Goal: Task Accomplishment & Management: Complete application form

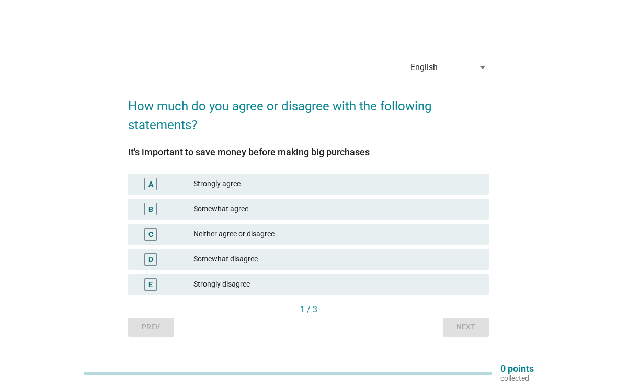
click at [190, 230] on div "C" at bounding box center [164, 234] width 57 height 13
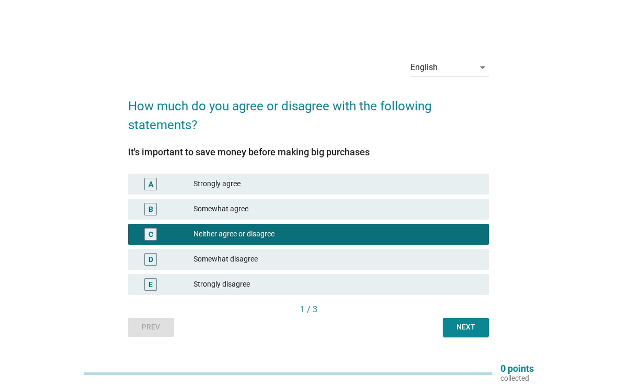
click at [462, 328] on div "Next" at bounding box center [465, 326] width 29 height 11
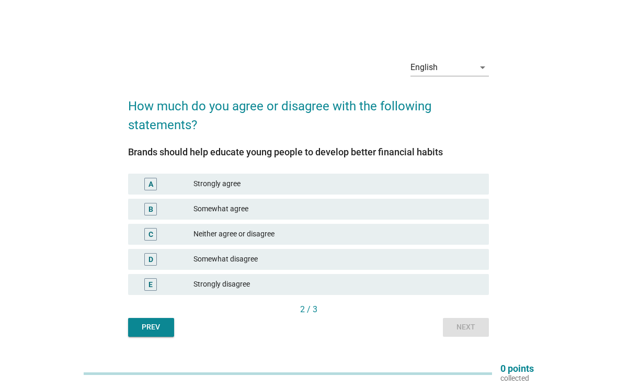
click at [203, 214] on div "Somewhat agree" at bounding box center [336, 209] width 287 height 13
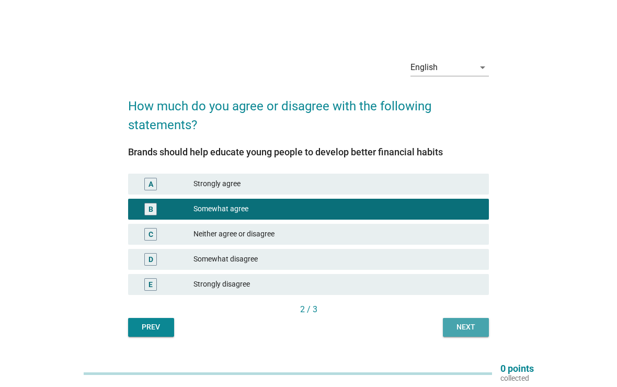
click at [455, 321] on button "Next" at bounding box center [466, 327] width 46 height 19
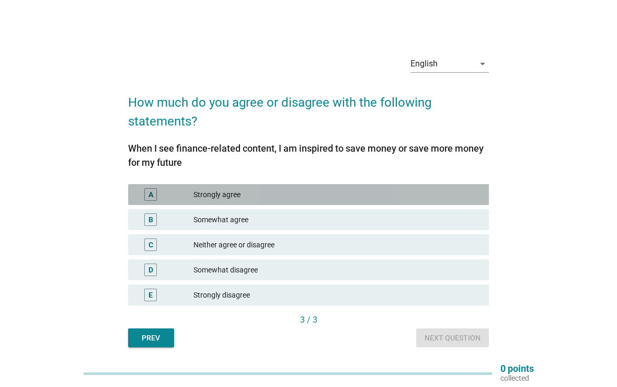
click at [185, 192] on div "A" at bounding box center [164, 194] width 57 height 13
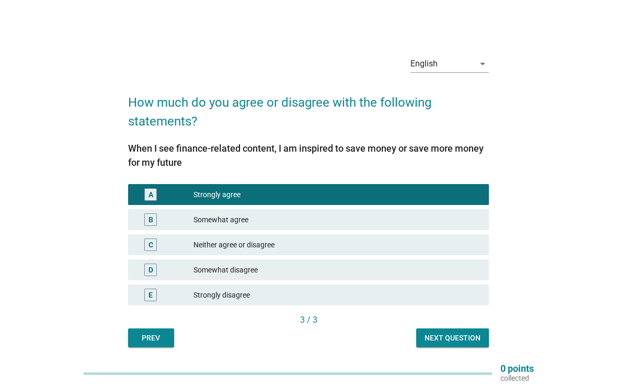
click at [446, 332] on div "Next question" at bounding box center [452, 337] width 56 height 11
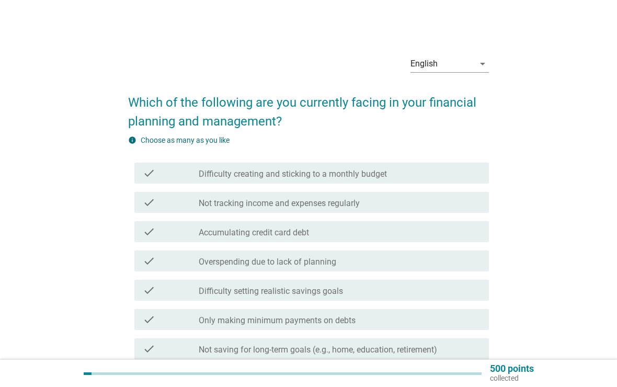
click at [211, 259] on label "Overspending due to lack of planning" at bounding box center [267, 262] width 137 height 10
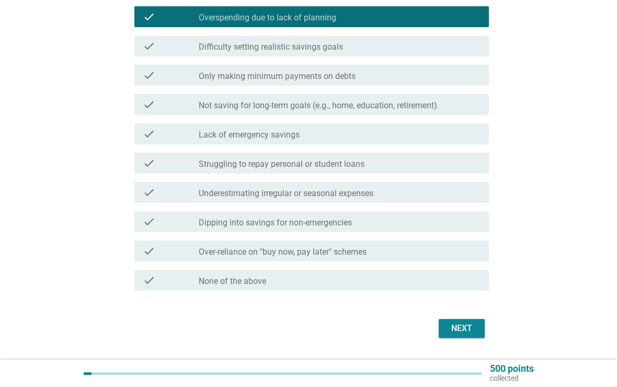
scroll to position [272, 0]
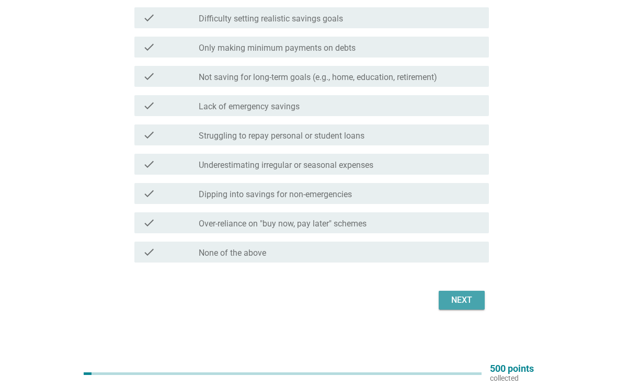
click at [461, 298] on div "Next" at bounding box center [461, 300] width 29 height 13
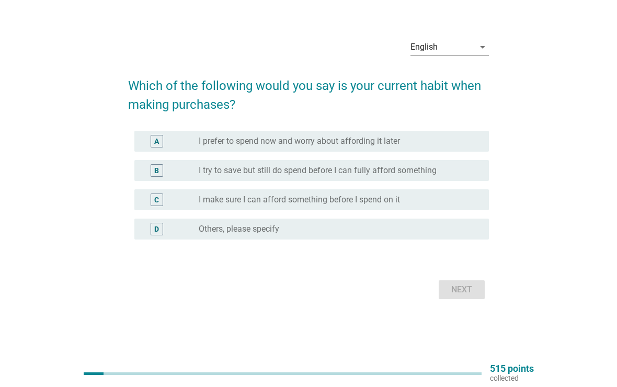
scroll to position [0, 0]
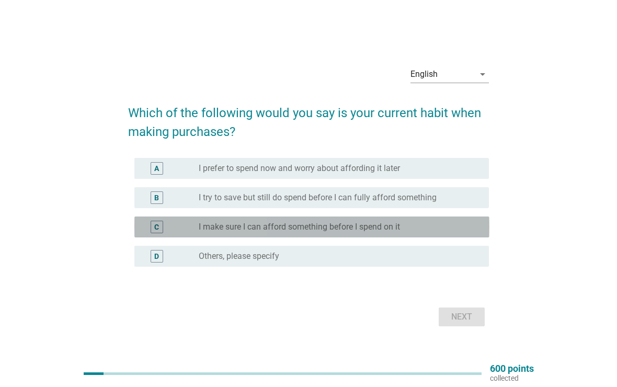
click at [192, 219] on div "C radio_button_unchecked I make sure I can afford something before I spend on it" at bounding box center [311, 226] width 355 height 21
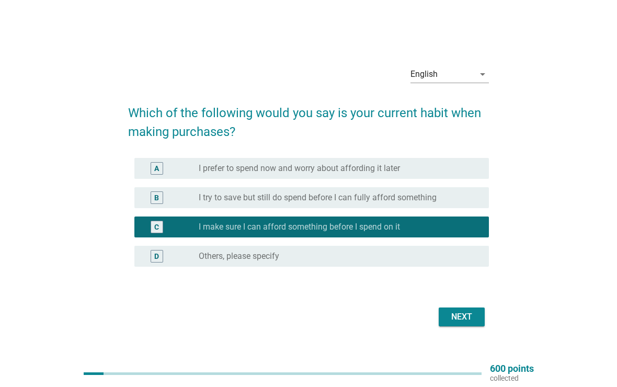
click at [467, 317] on div "Next" at bounding box center [461, 316] width 29 height 13
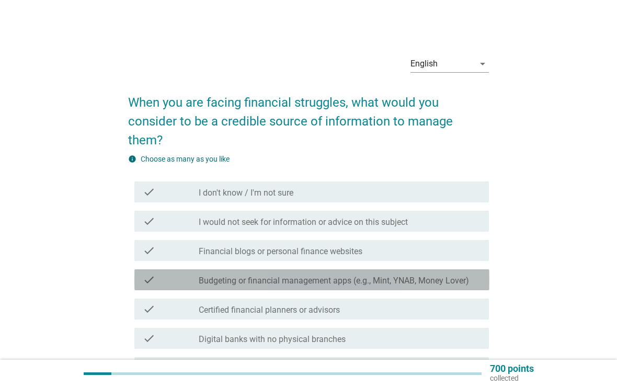
click at [410, 275] on label "Budgeting or financial management apps (e.g., Mint, YNAB, Money Lover)" at bounding box center [334, 280] width 270 height 10
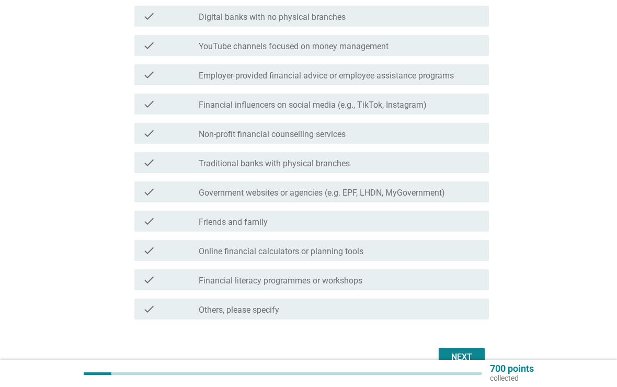
scroll to position [360, 0]
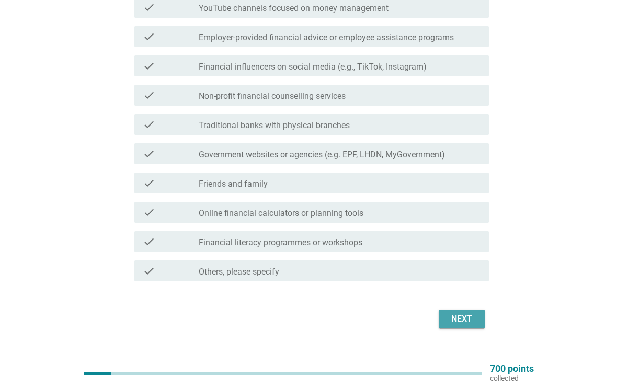
click at [460, 312] on div "Next" at bounding box center [461, 318] width 29 height 13
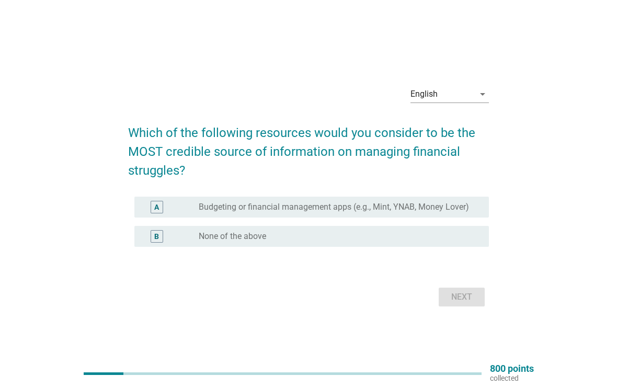
click at [435, 211] on label "Budgeting or financial management apps (e.g., Mint, YNAB, Money Lover)" at bounding box center [334, 207] width 270 height 10
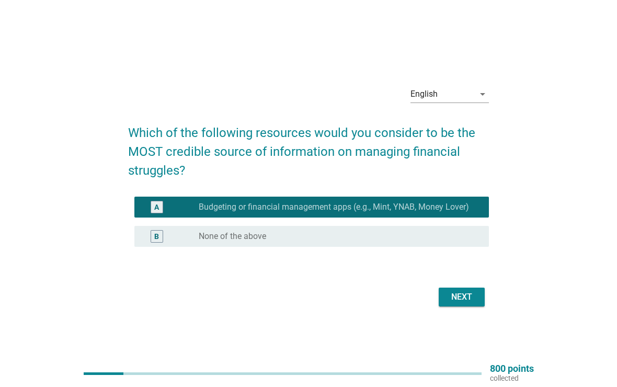
click at [462, 300] on div "Next" at bounding box center [461, 297] width 29 height 13
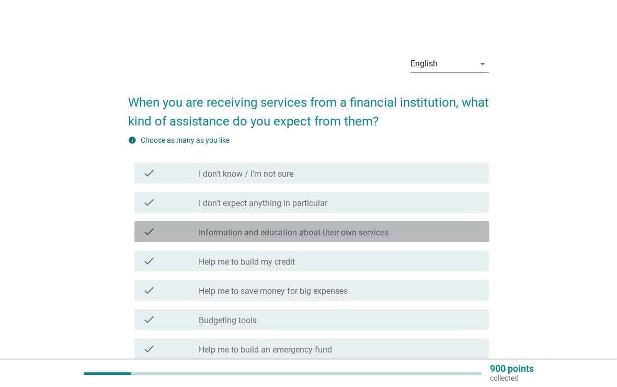
click at [201, 237] on label "Information and education about their own services" at bounding box center [294, 232] width 190 height 10
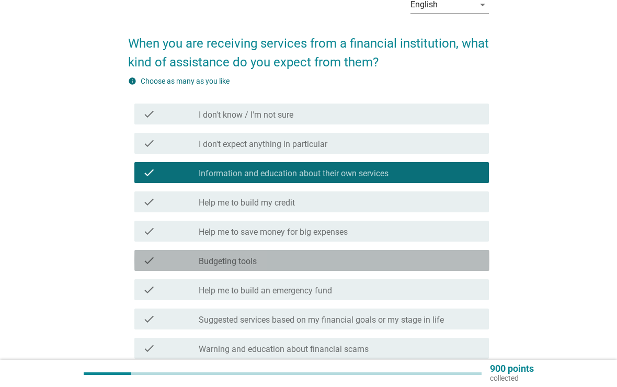
scroll to position [214, 0]
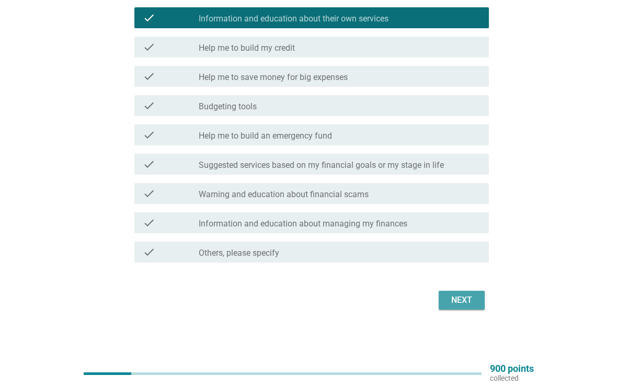
click at [462, 303] on div "Next" at bounding box center [461, 300] width 29 height 13
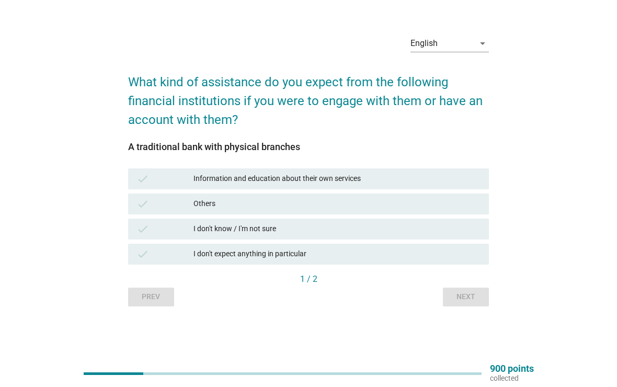
scroll to position [0, 0]
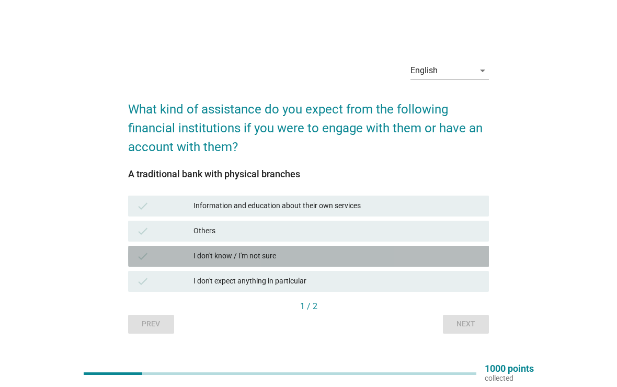
click at [403, 255] on div "I don't know / I'm not sure" at bounding box center [336, 256] width 287 height 13
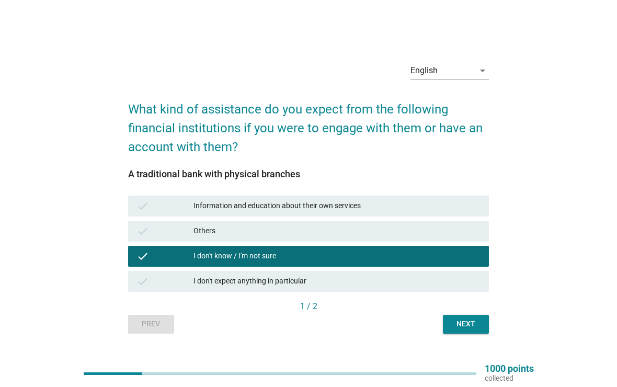
click at [467, 324] on div "Next" at bounding box center [465, 323] width 29 height 11
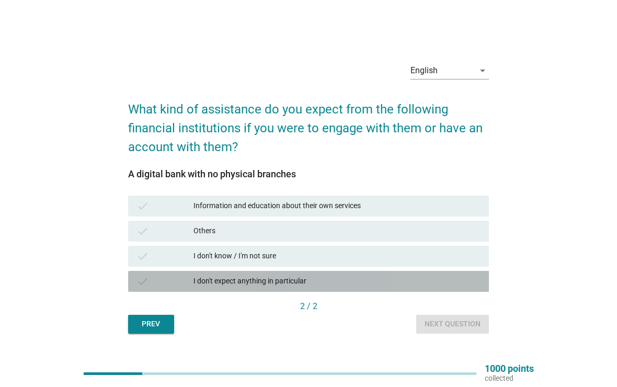
click at [434, 284] on div "I don't expect anything in particular" at bounding box center [336, 281] width 287 height 13
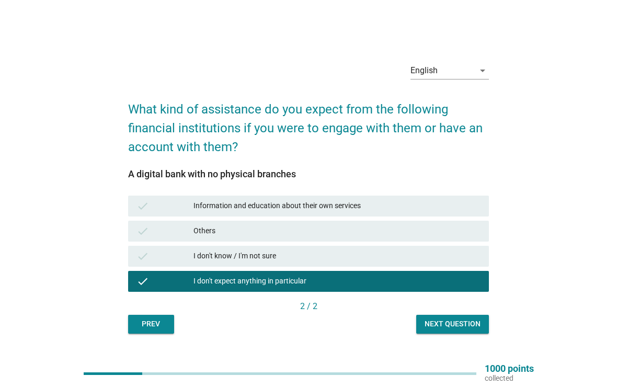
click at [458, 326] on div "Next question" at bounding box center [452, 323] width 56 height 11
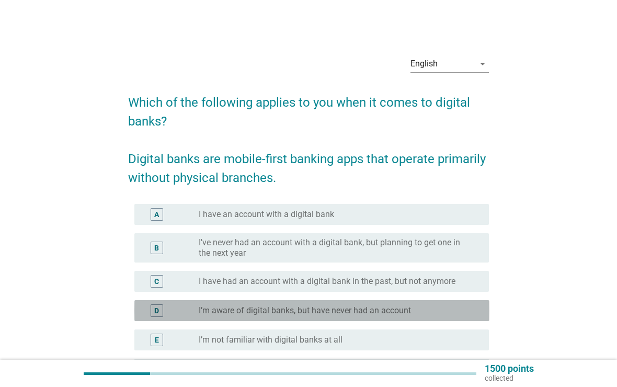
click at [436, 312] on div "radio_button_unchecked I’m aware of digital banks, but have never had an account" at bounding box center [335, 310] width 273 height 10
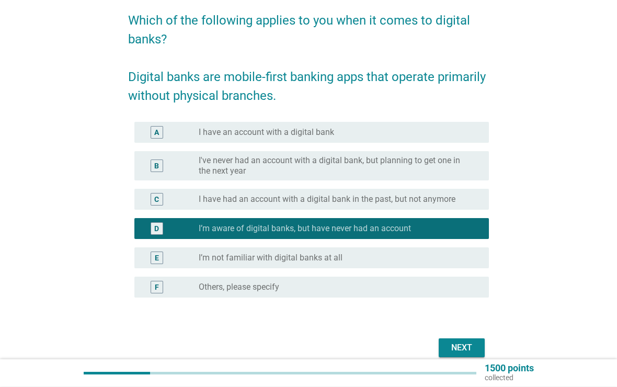
scroll to position [130, 0]
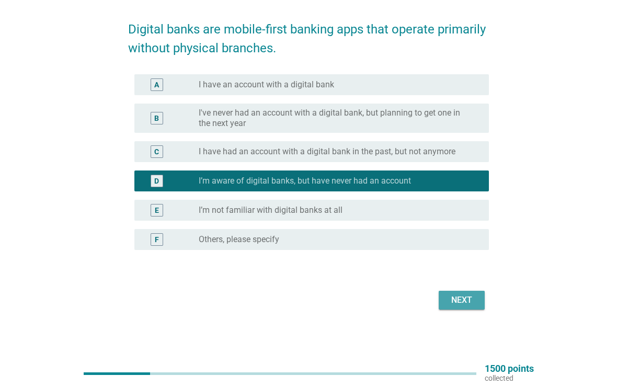
click at [463, 307] on button "Next" at bounding box center [461, 300] width 46 height 19
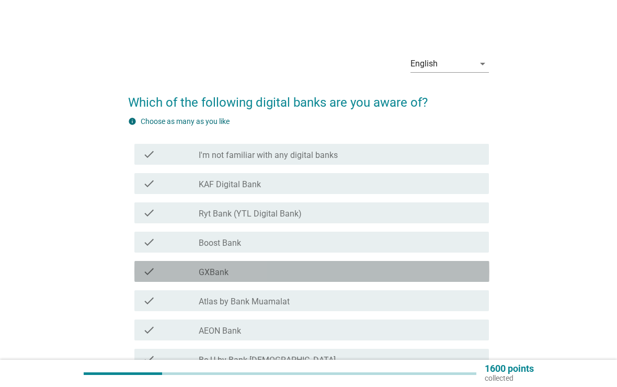
click at [443, 270] on div "check_box_outline_blank GXBank" at bounding box center [340, 271] width 282 height 13
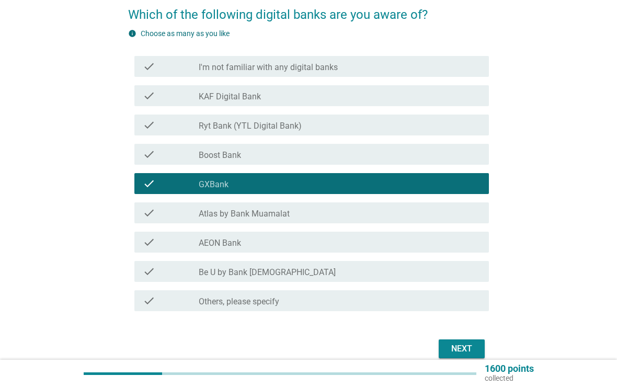
scroll to position [136, 0]
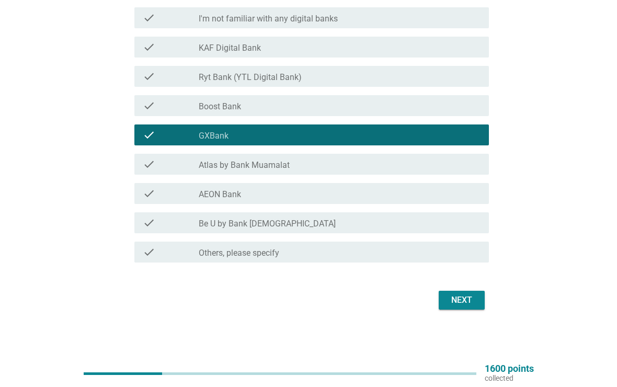
click at [467, 301] on div "Next" at bounding box center [461, 300] width 29 height 13
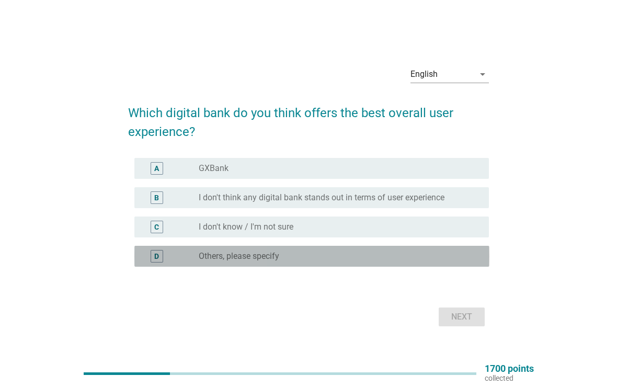
click at [452, 246] on div "D radio_button_unchecked Others, please specify" at bounding box center [311, 256] width 355 height 21
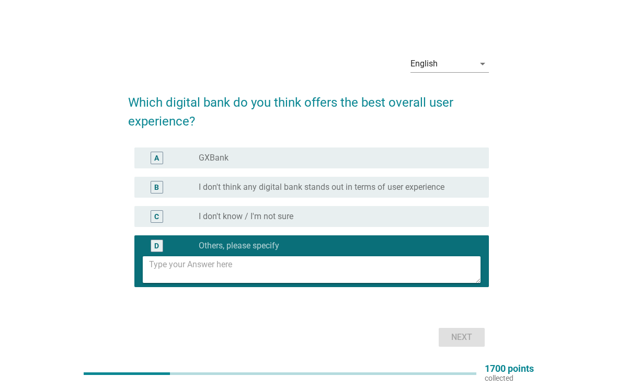
click at [438, 217] on div "radio_button_unchecked I don't know / I'm not sure" at bounding box center [335, 216] width 273 height 10
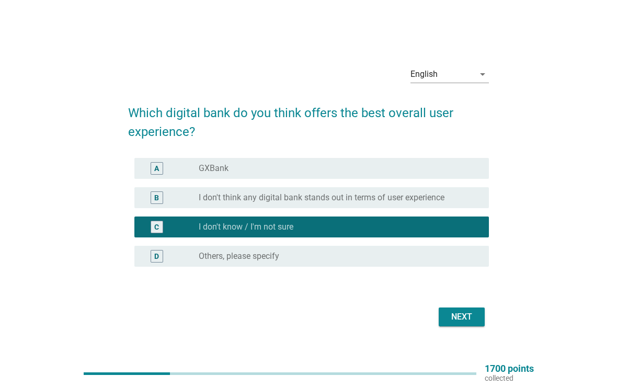
click at [461, 318] on div "Next" at bounding box center [461, 316] width 29 height 13
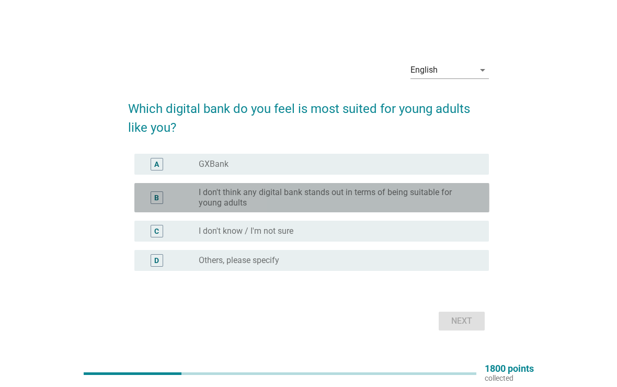
click at [437, 197] on label "I don't think any digital bank stands out in terms of being suitable for young …" at bounding box center [335, 197] width 273 height 21
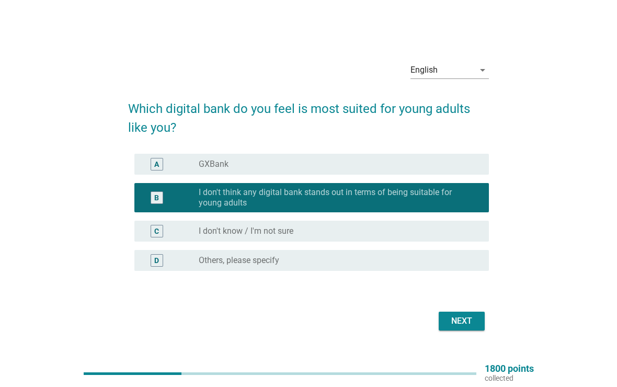
click at [453, 322] on div "Next" at bounding box center [461, 321] width 29 height 13
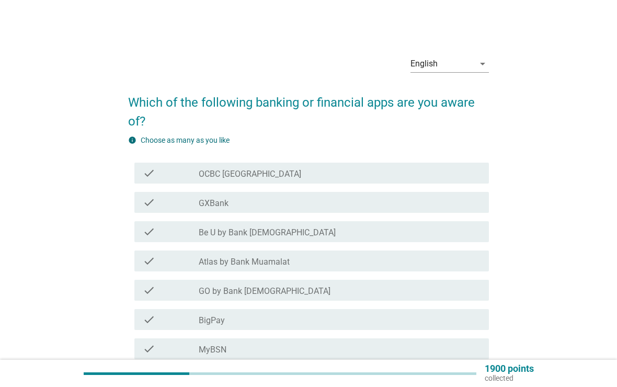
click at [409, 211] on div "check check_box_outline_blank GXBank" at bounding box center [311, 202] width 355 height 21
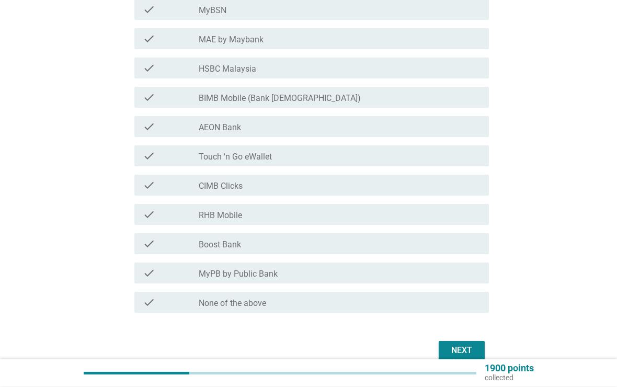
scroll to position [389, 0]
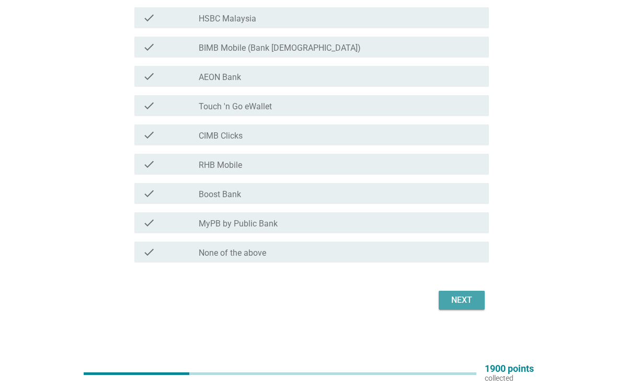
click at [462, 299] on div "Next" at bounding box center [461, 300] width 29 height 13
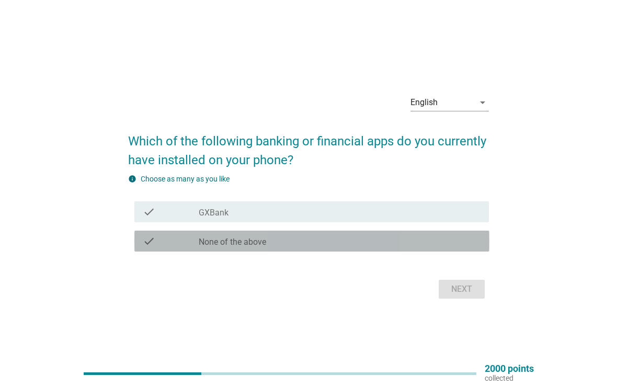
click at [451, 240] on div "check_box None of the above" at bounding box center [340, 241] width 282 height 13
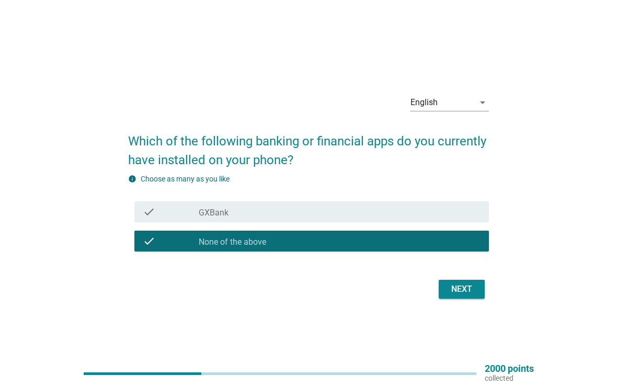
click at [460, 294] on div "Next" at bounding box center [461, 289] width 29 height 13
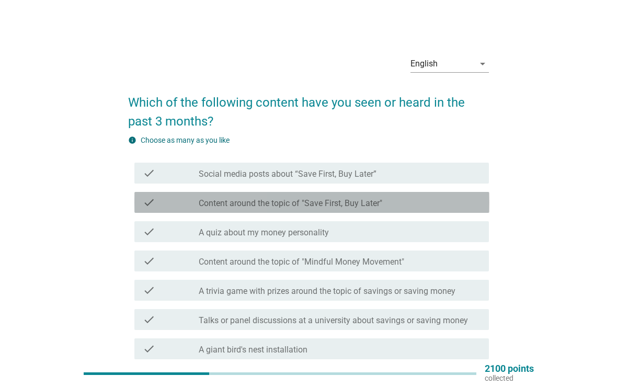
click at [462, 203] on div "check_box_outline_blank Content around the topic of "Save First, Buy Later"" at bounding box center [340, 202] width 282 height 13
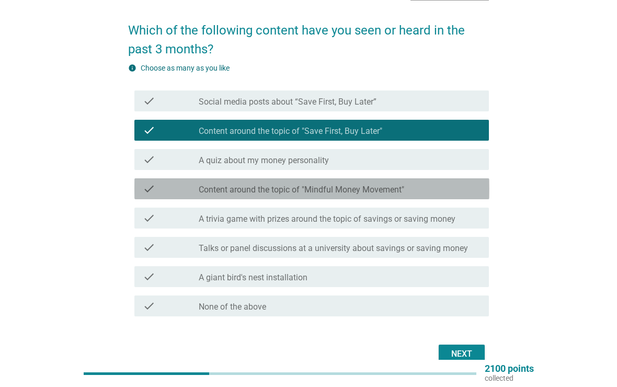
scroll to position [126, 0]
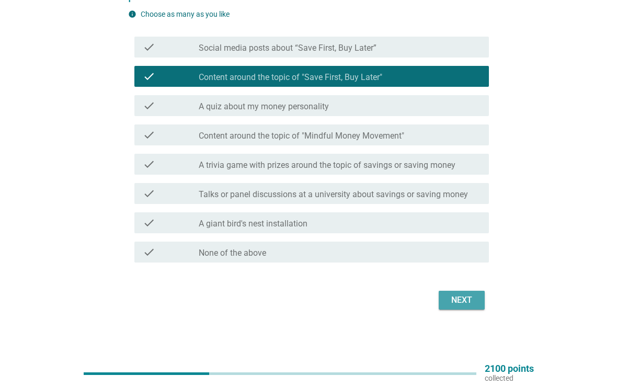
click at [461, 299] on div "Next" at bounding box center [461, 300] width 29 height 13
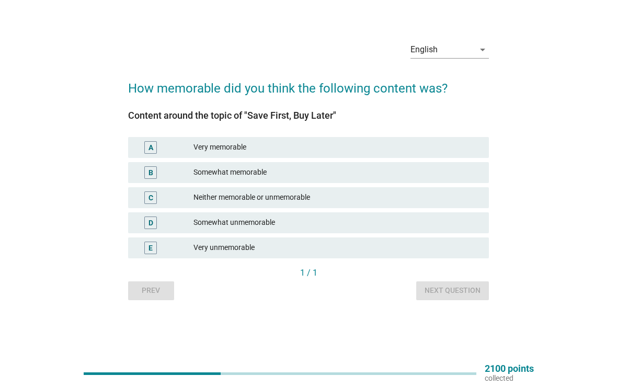
scroll to position [0, 0]
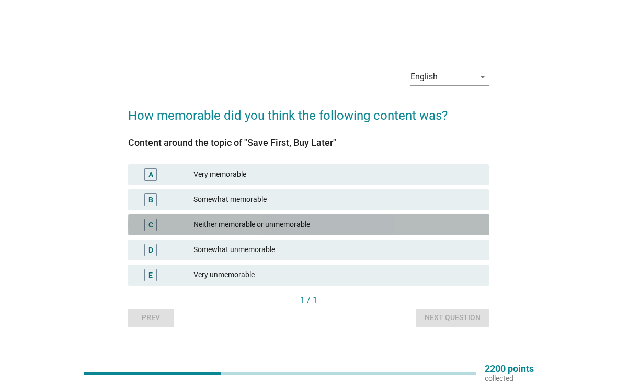
click at [427, 228] on div "Neither memorable or unmemorable" at bounding box center [336, 224] width 287 height 13
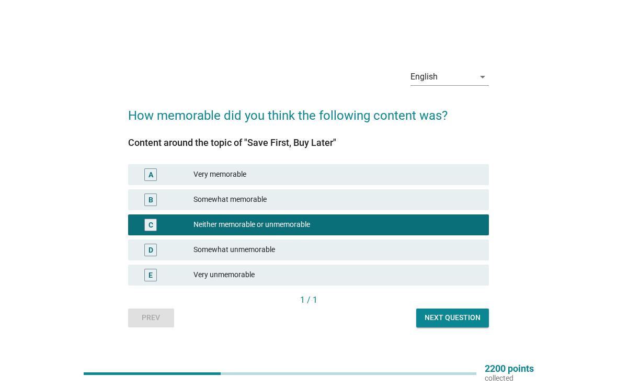
click at [458, 315] on div "Next question" at bounding box center [452, 317] width 56 height 11
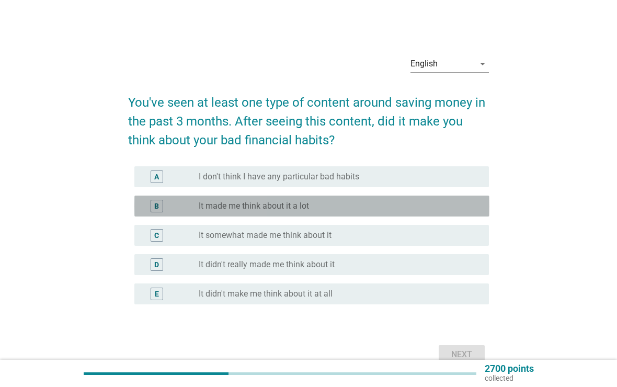
click at [413, 198] on div "B radio_button_unchecked It made me think about it a lot" at bounding box center [311, 205] width 355 height 21
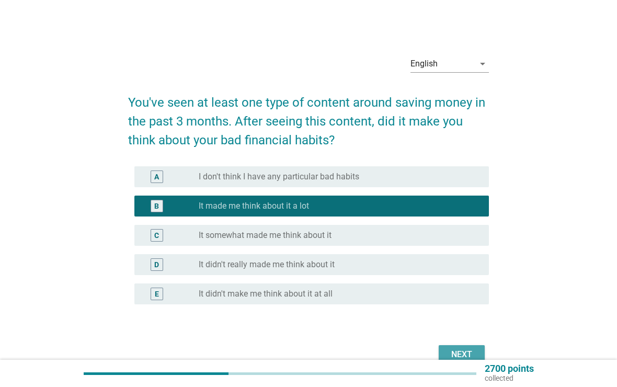
click at [467, 352] on div "Next" at bounding box center [461, 354] width 29 height 13
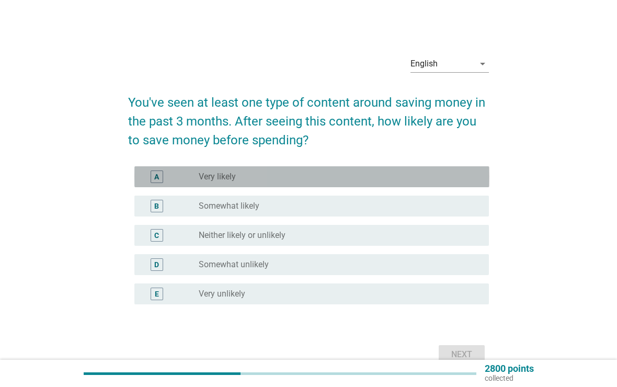
click at [436, 171] on div "radio_button_unchecked Very likely" at bounding box center [335, 176] width 273 height 10
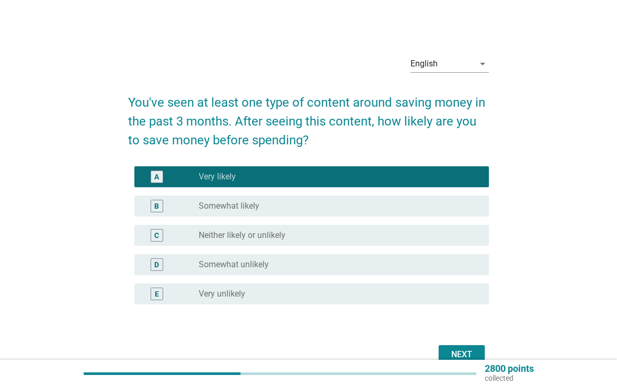
click at [469, 354] on div "Next" at bounding box center [461, 354] width 29 height 13
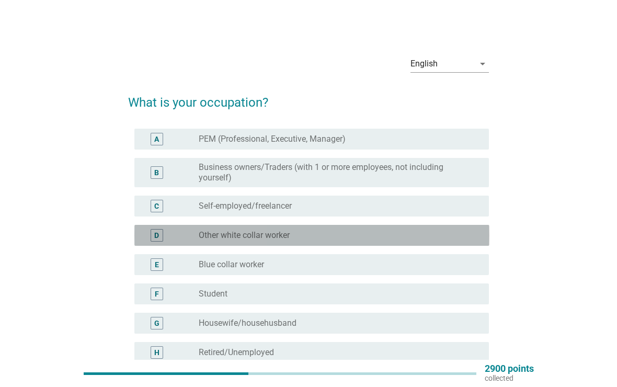
click at [408, 236] on div "radio_button_unchecked Other white collar worker" at bounding box center [335, 235] width 273 height 10
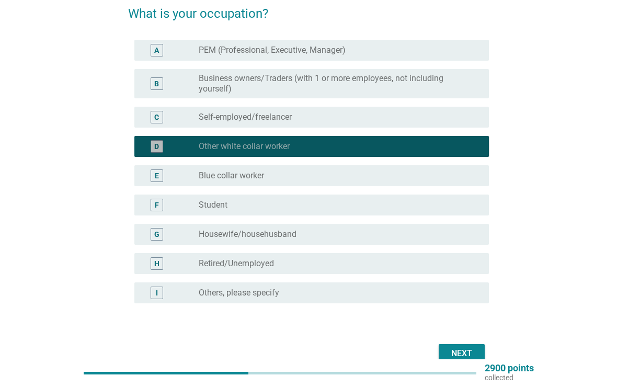
scroll to position [142, 0]
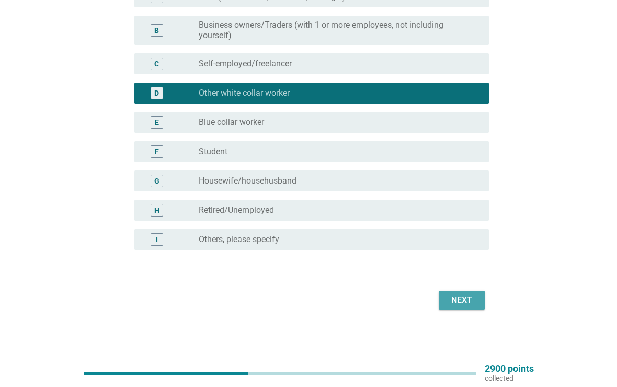
click at [473, 304] on div "Next" at bounding box center [461, 300] width 29 height 13
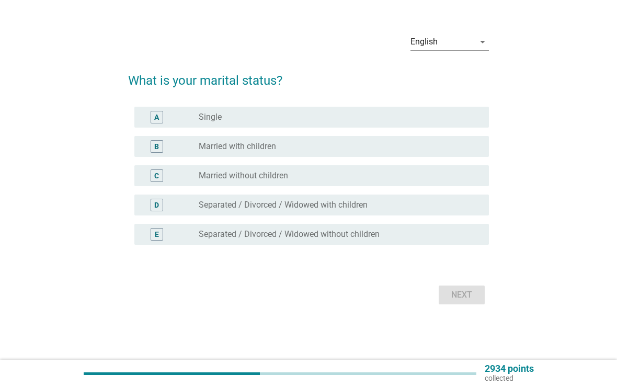
scroll to position [0, 0]
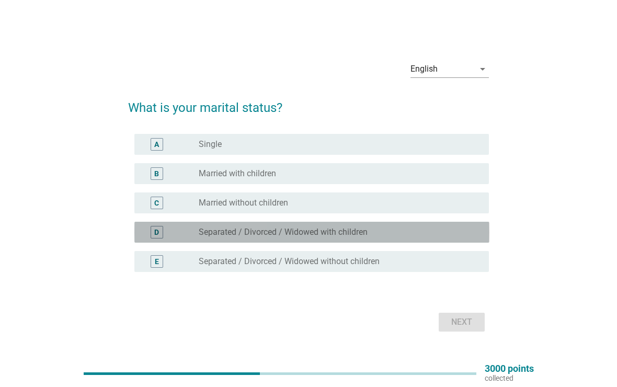
click at [429, 228] on div "radio_button_unchecked Separated / Divorced / Widowed with children" at bounding box center [335, 232] width 273 height 10
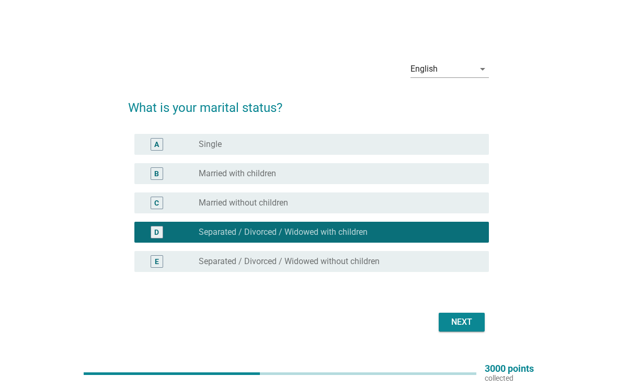
click at [460, 323] on div "Next" at bounding box center [461, 322] width 29 height 13
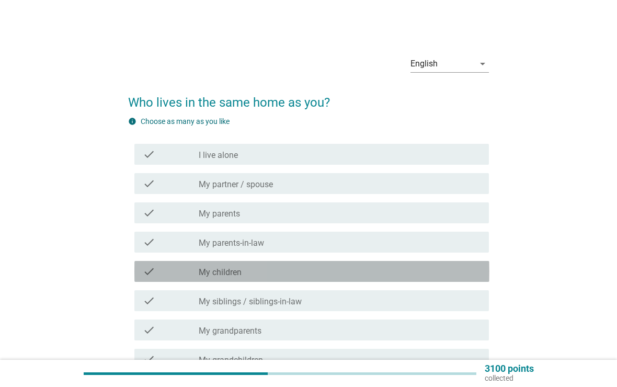
click at [432, 262] on div "check check_box_outline_blank My children" at bounding box center [311, 271] width 355 height 21
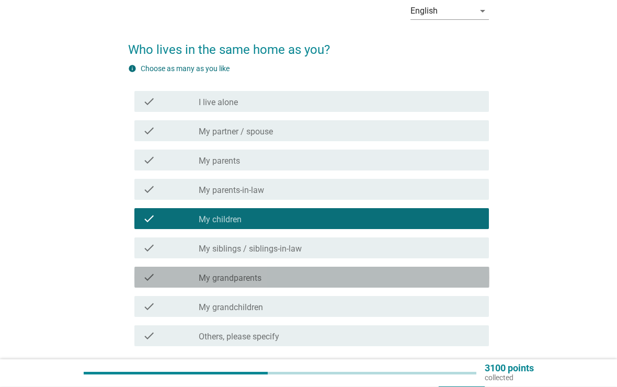
scroll to position [136, 0]
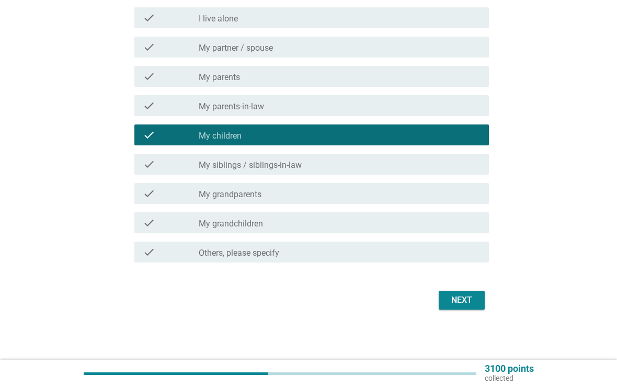
click at [464, 301] on div "Next" at bounding box center [461, 300] width 29 height 13
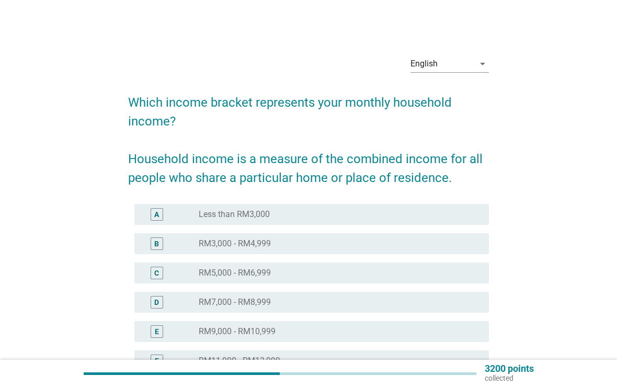
click at [425, 270] on div "radio_button_unchecked RM5,000 - RM6,999" at bounding box center [335, 273] width 273 height 10
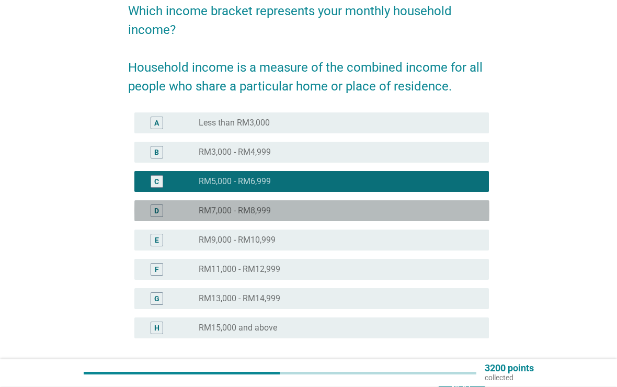
scroll to position [180, 0]
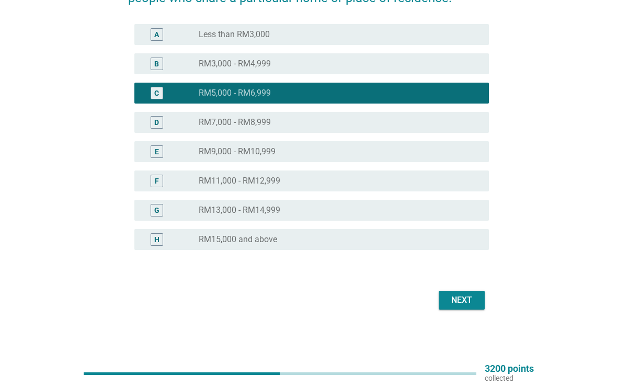
click at [465, 295] on div "Next" at bounding box center [461, 300] width 29 height 13
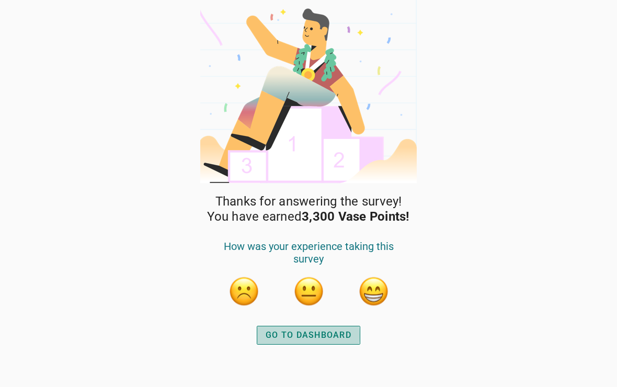
click at [331, 339] on div "GO TO DASHBOARD" at bounding box center [308, 335] width 86 height 13
